Goal: Task Accomplishment & Management: Manage account settings

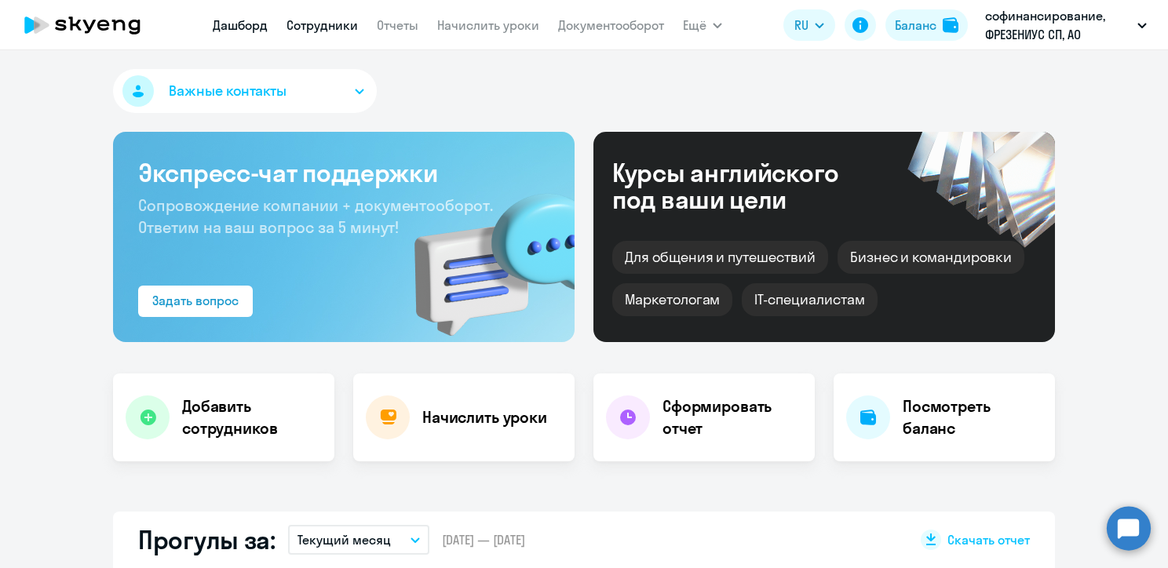
select select "30"
click at [332, 25] on link "Сотрудники" at bounding box center [322, 25] width 71 height 16
select select "30"
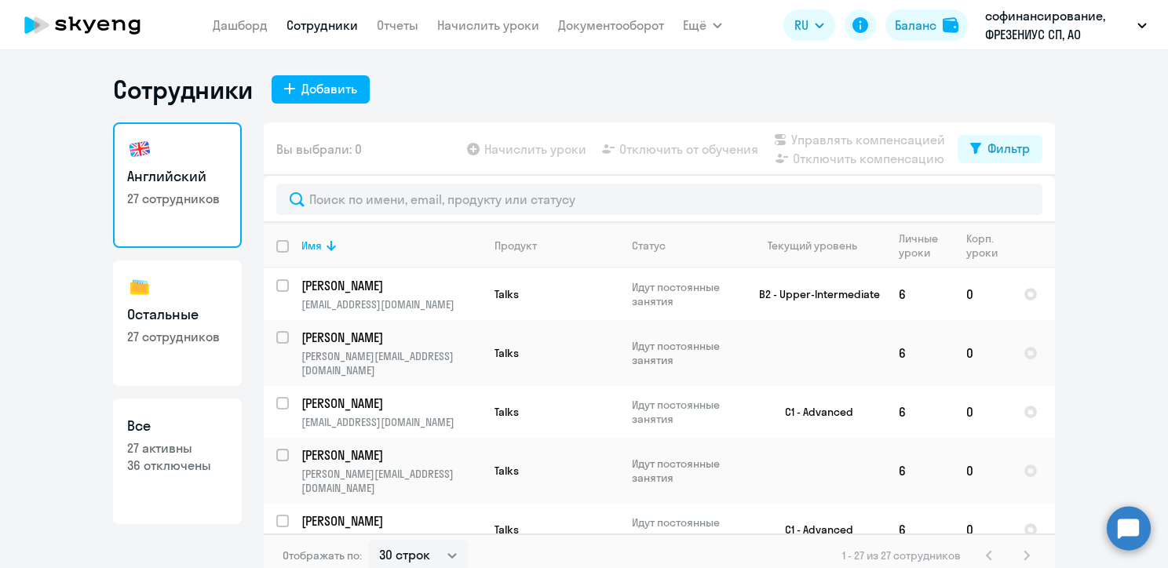
click at [280, 245] on input "deselect all" at bounding box center [291, 255] width 31 height 31
checkbox input "true"
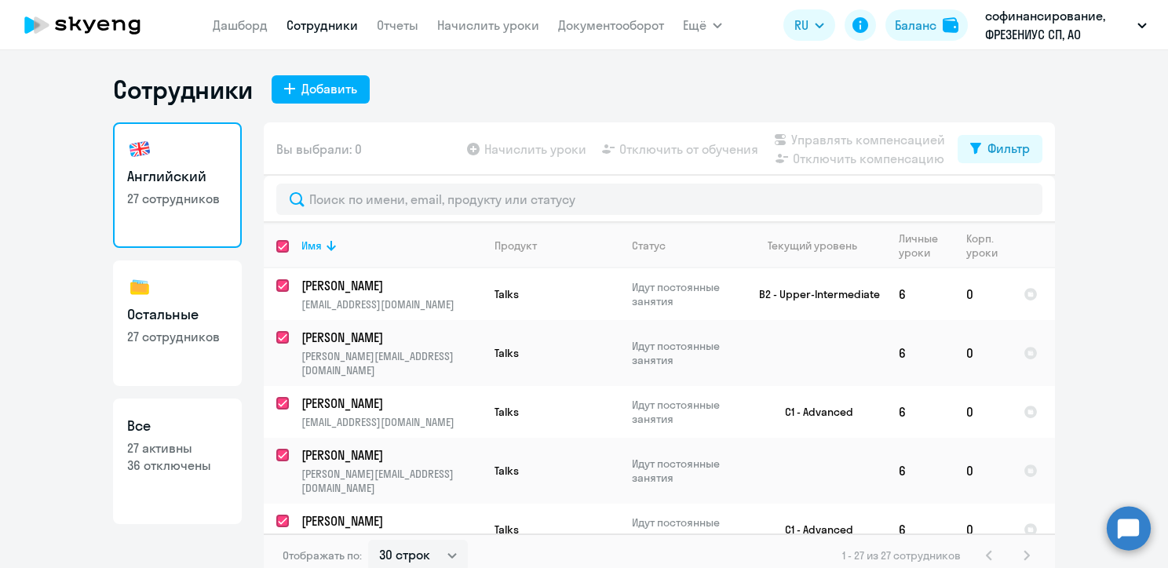
checkbox input "true"
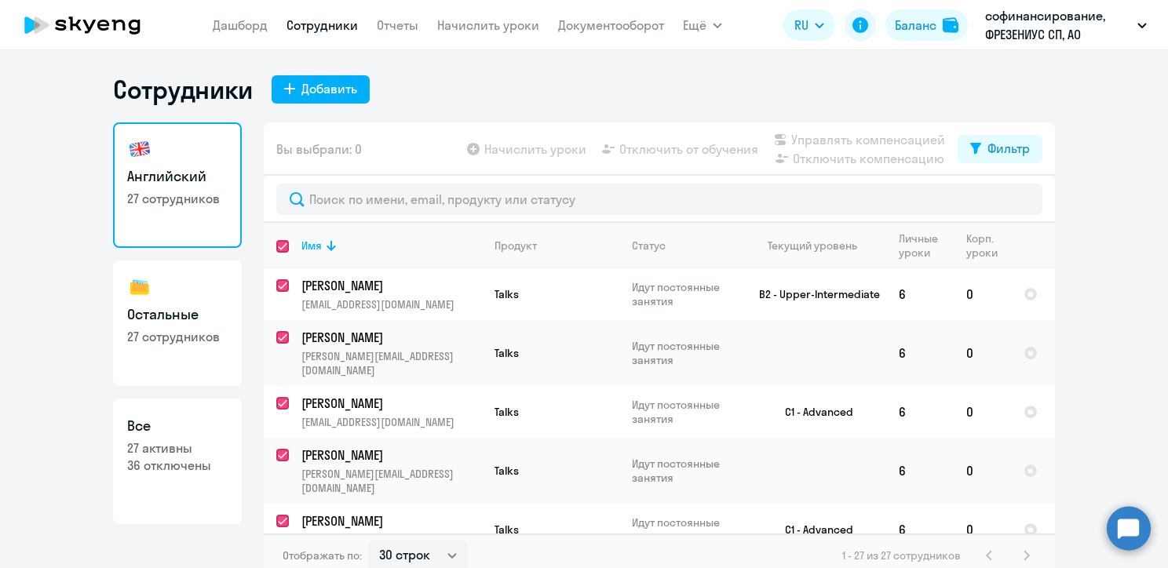
checkbox input "true"
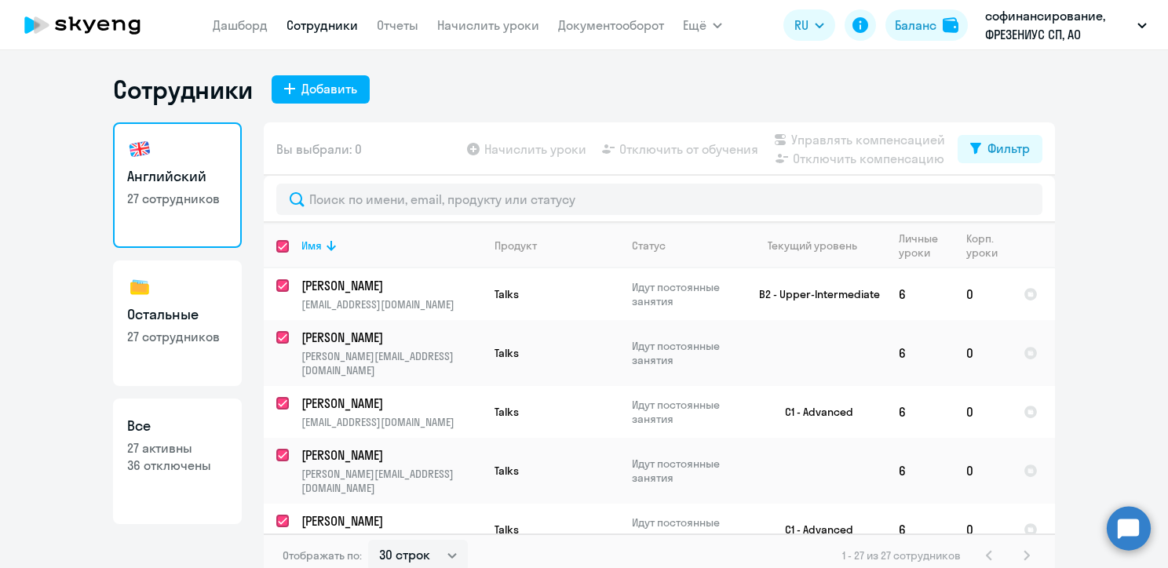
checkbox input "true"
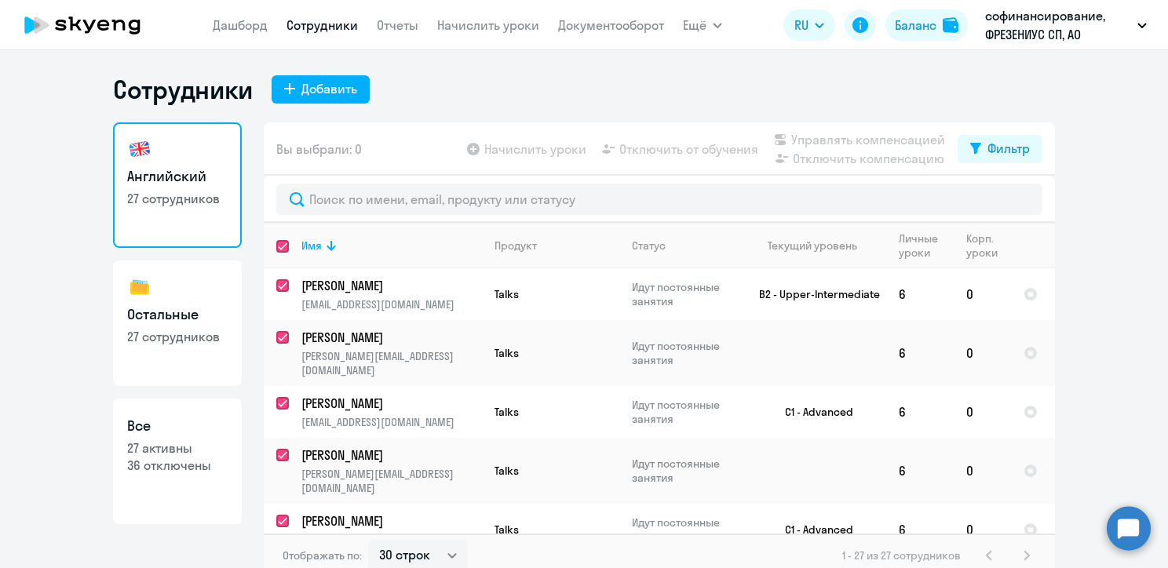
checkbox input "true"
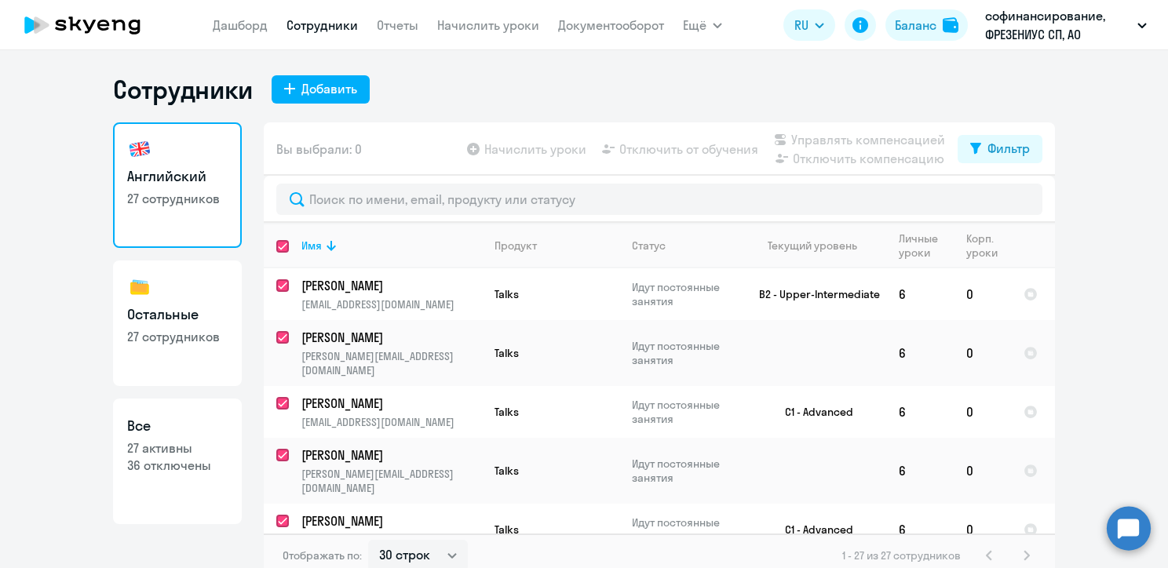
checkbox input "true"
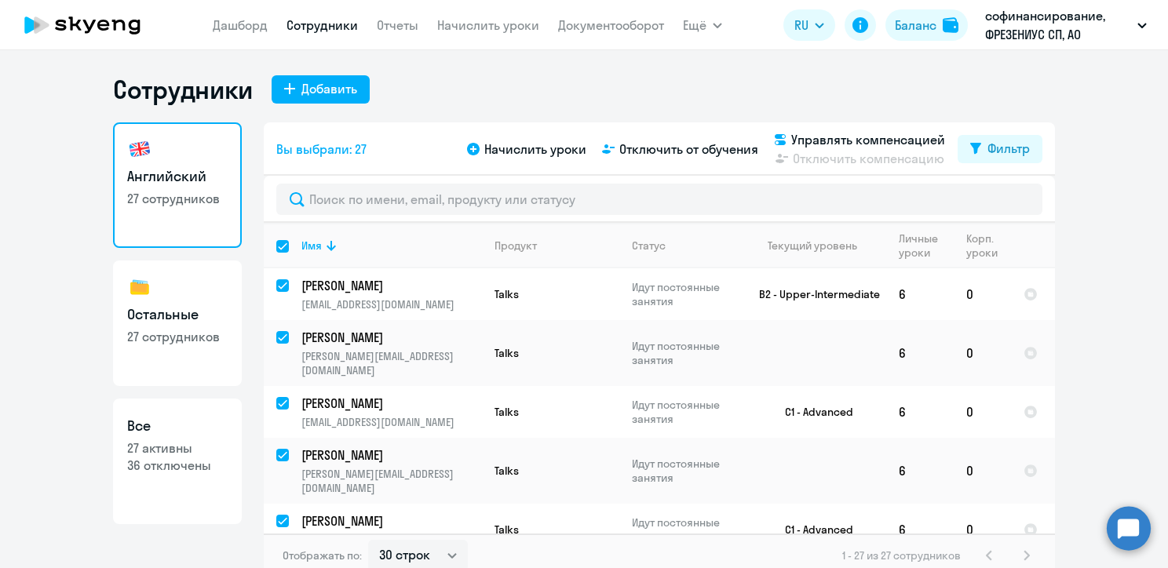
click at [148, 338] on p "27 сотрудников" at bounding box center [177, 336] width 100 height 17
select select "30"
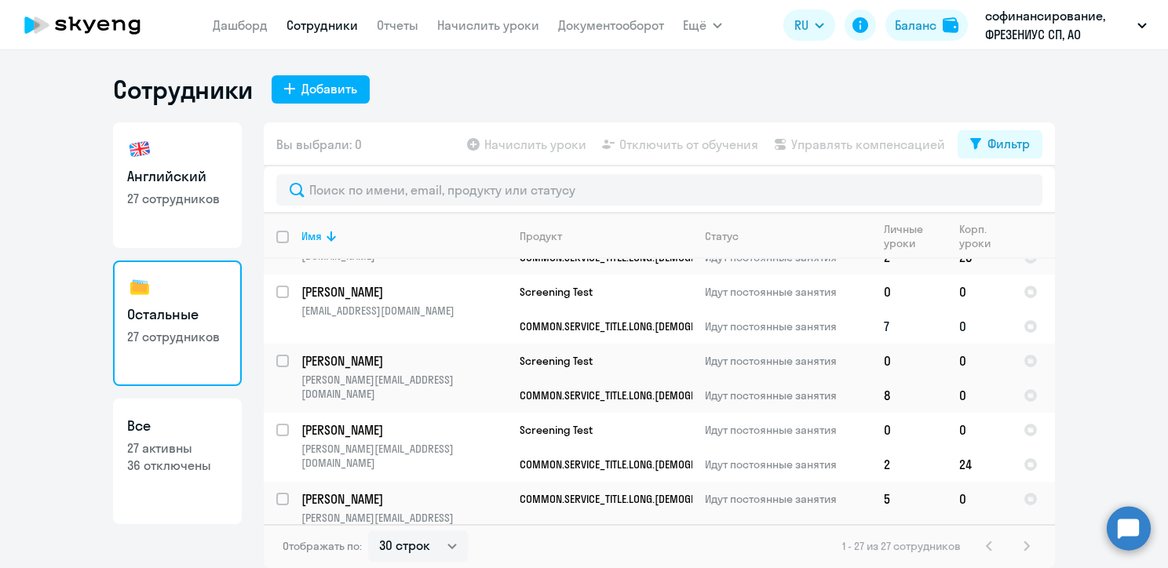
scroll to position [1256, 0]
